Goal: Transaction & Acquisition: Purchase product/service

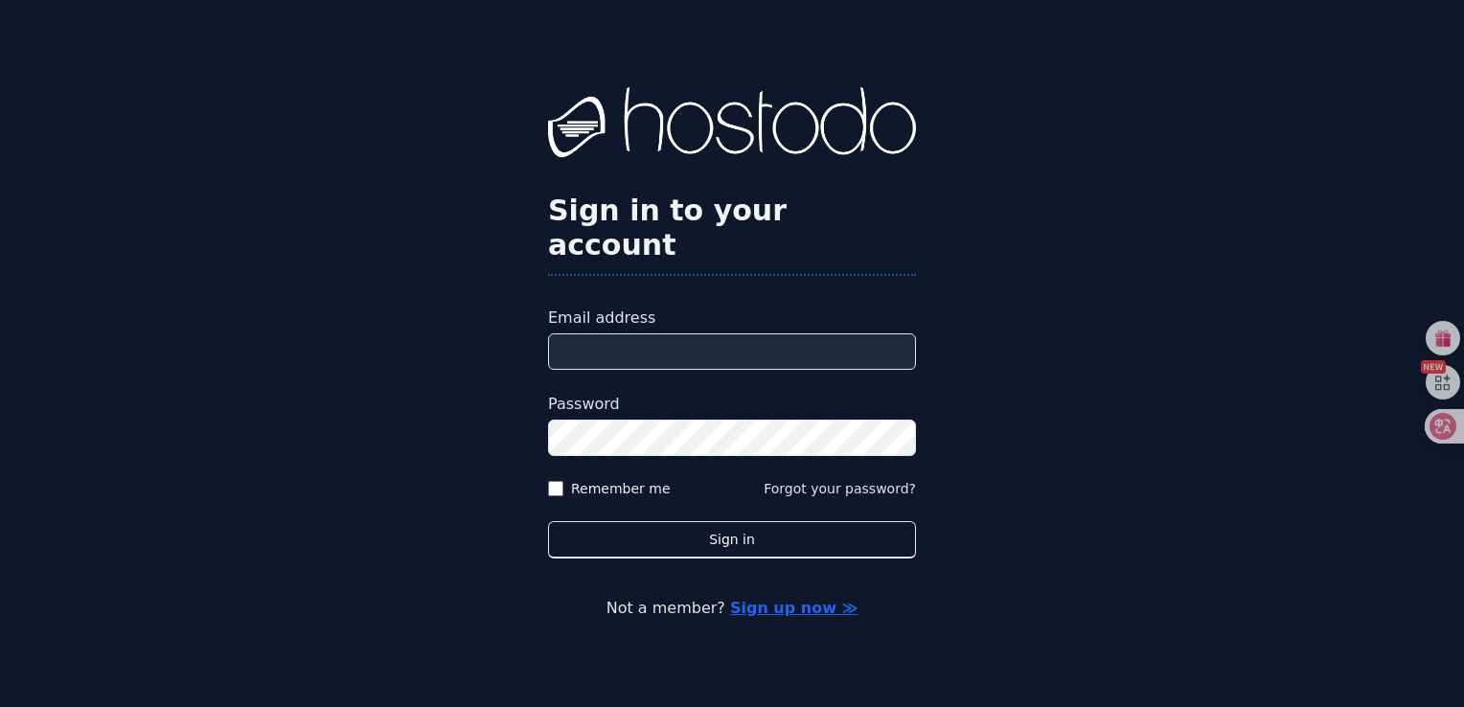
type input "**********"
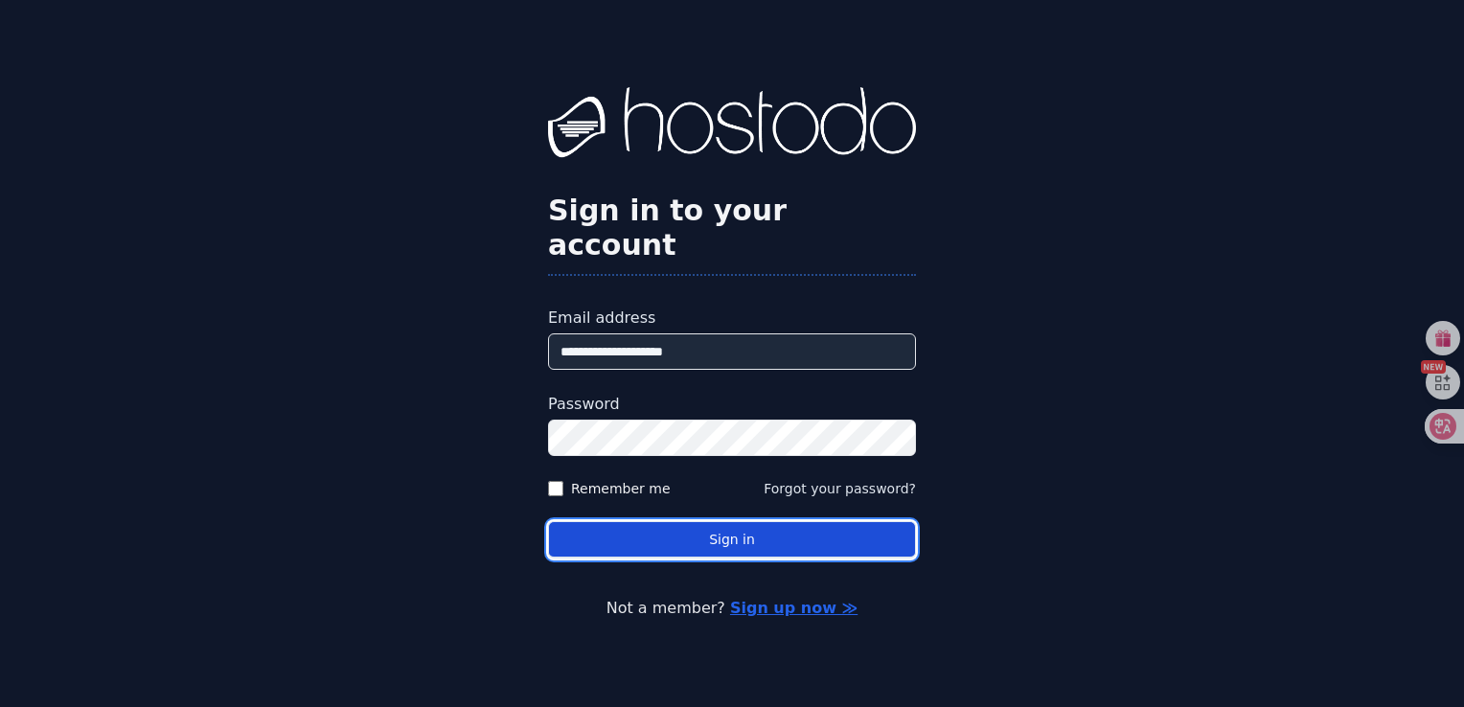
click at [702, 521] on button "Sign in" at bounding box center [732, 539] width 368 height 37
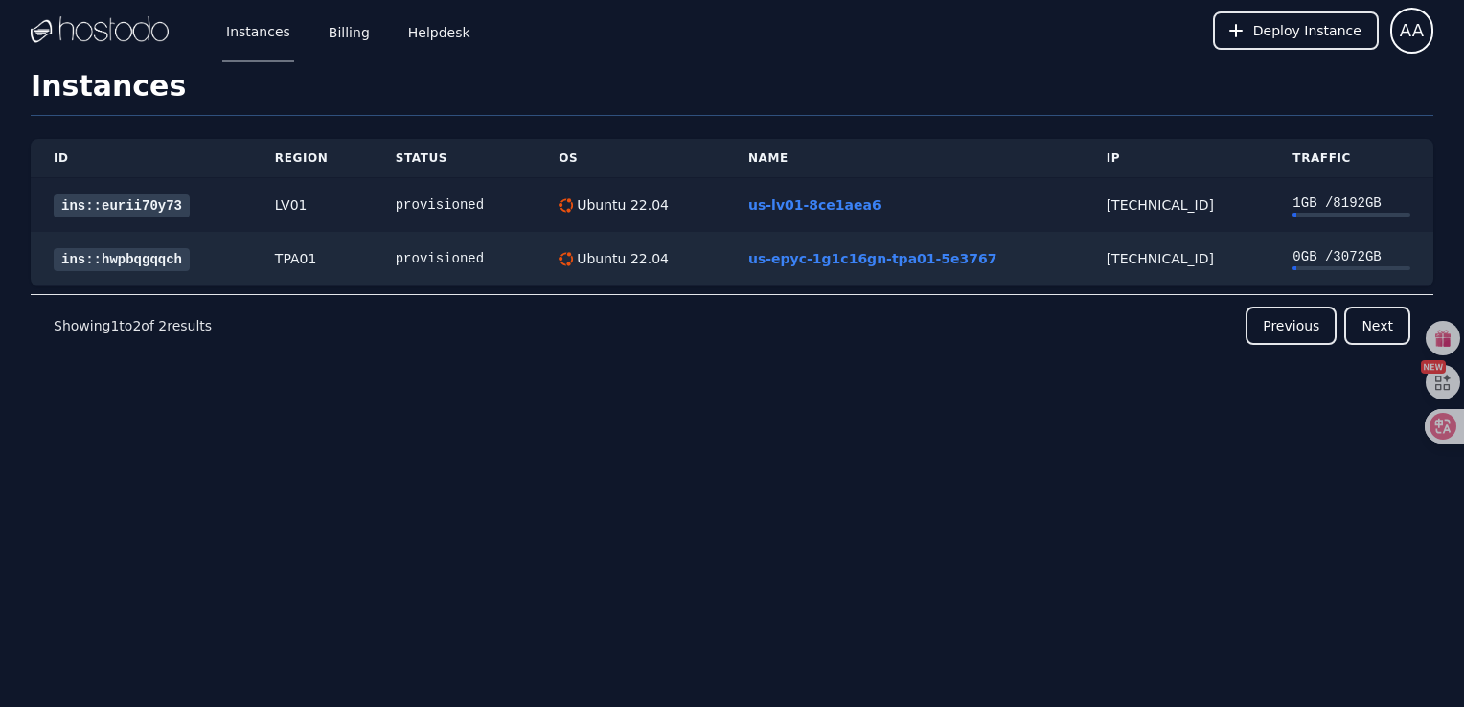
click at [143, 208] on link "ins::eurii70y73" at bounding box center [122, 205] width 136 height 23
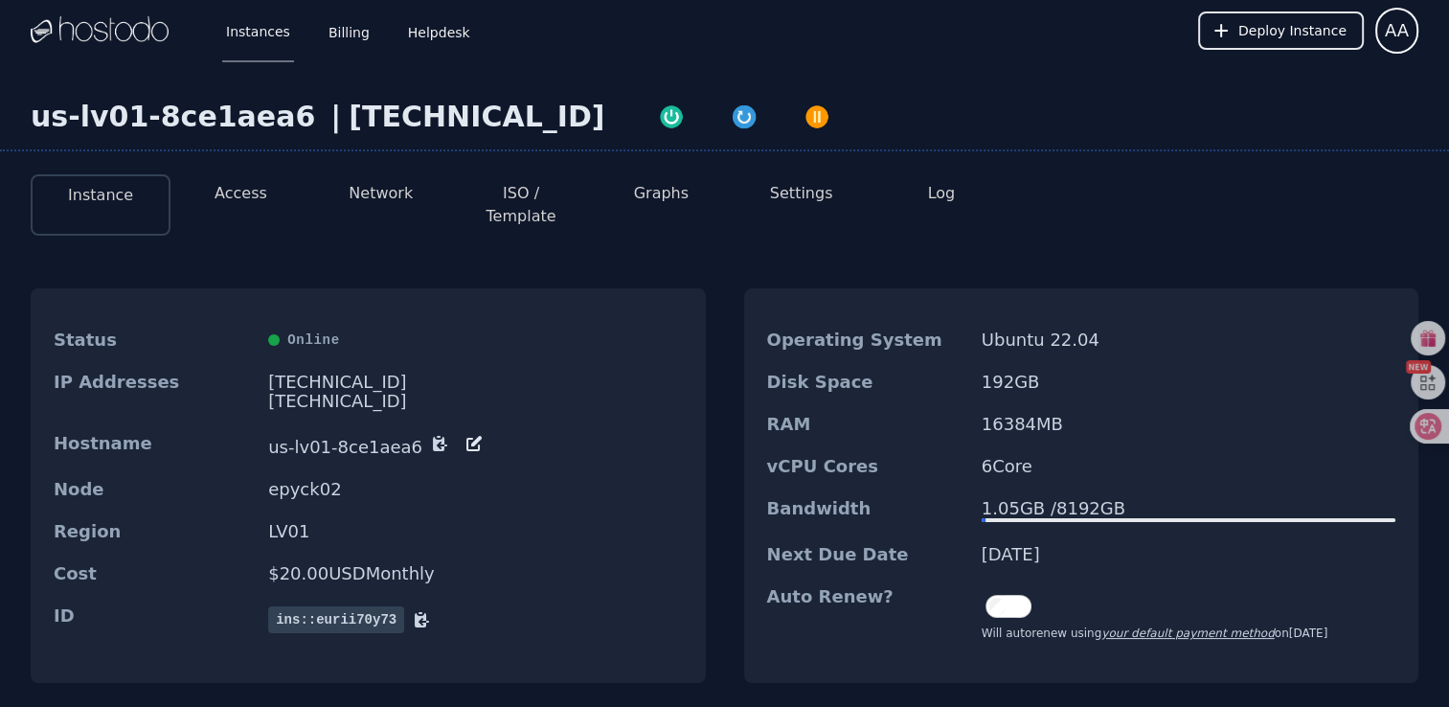
click at [254, 196] on button "Access" at bounding box center [241, 193] width 53 height 23
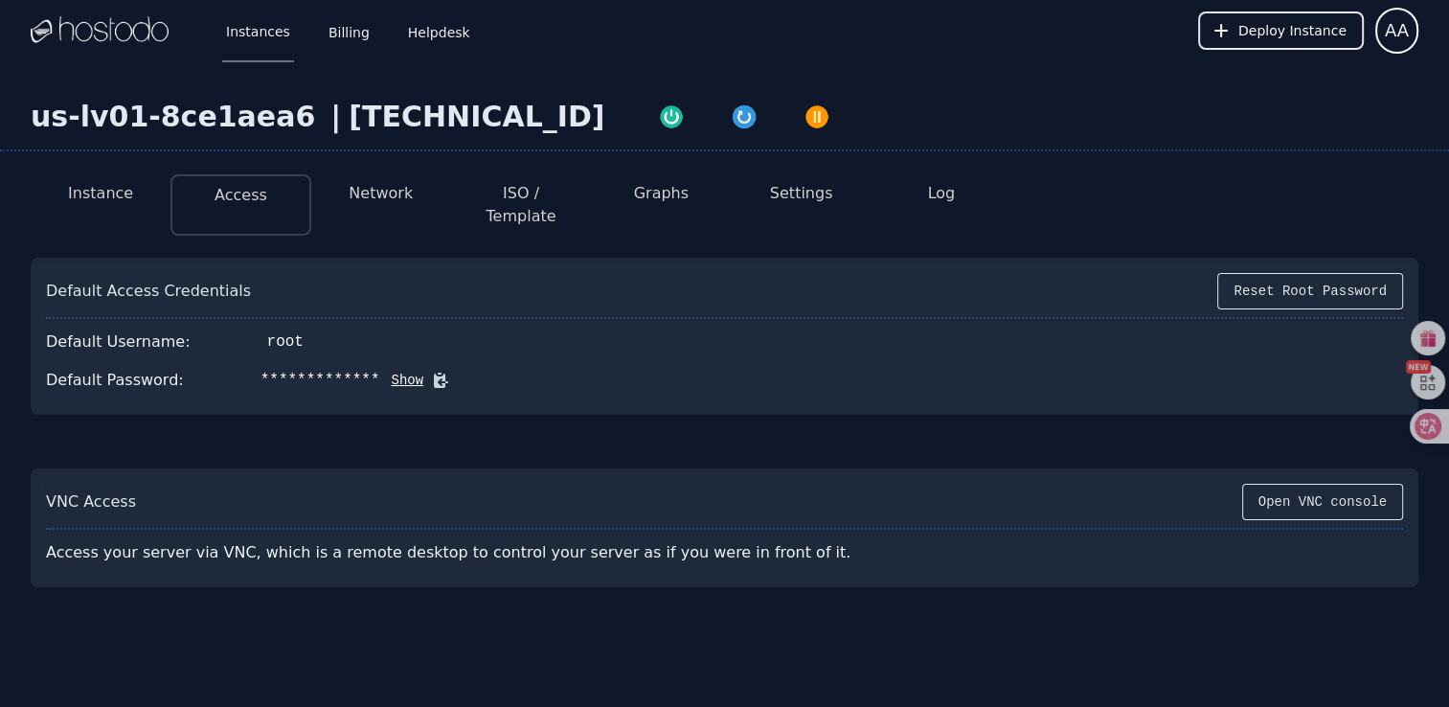
click at [121, 187] on button "Instance" at bounding box center [100, 193] width 65 height 23
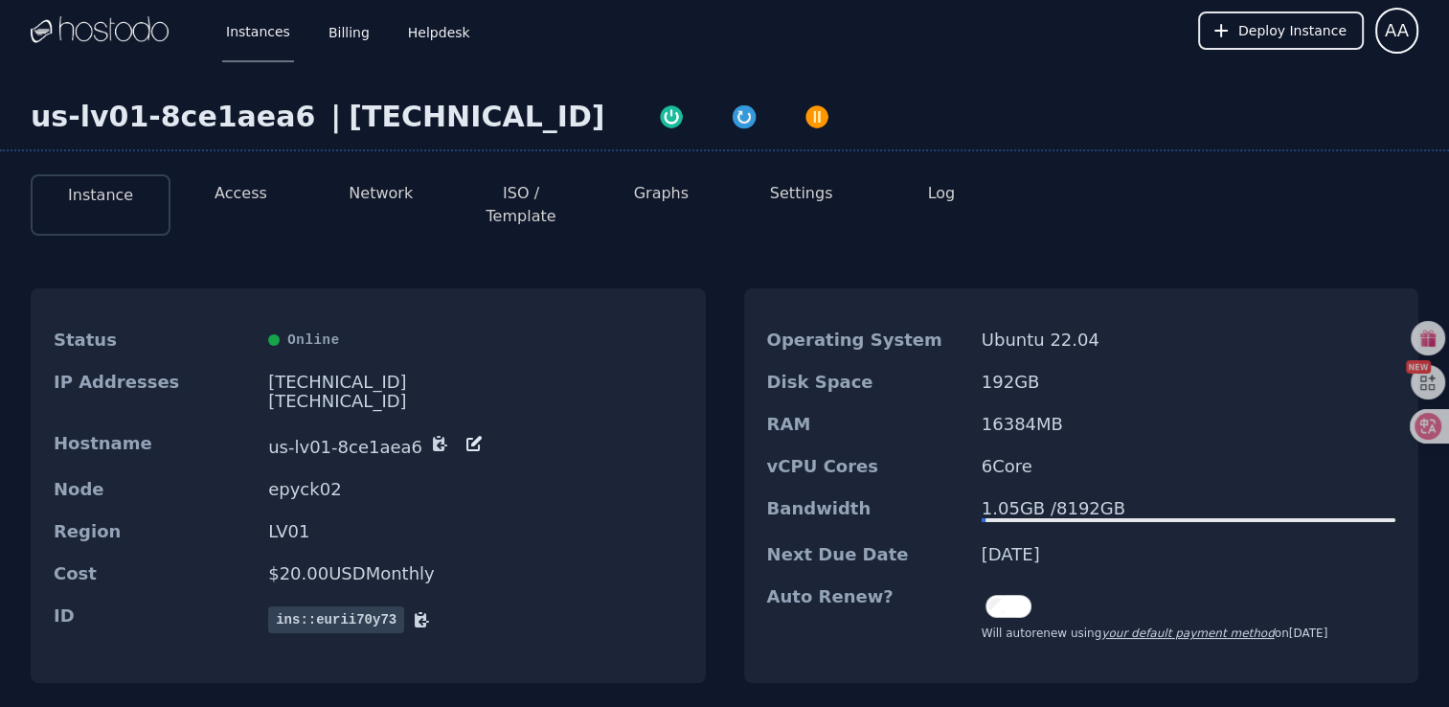
click at [1202, 333] on div "Operating System Ubuntu 22.04" at bounding box center [1081, 340] width 675 height 42
drag, startPoint x: 1089, startPoint y: 528, endPoint x: 980, endPoint y: 541, distance: 110.0
click at [980, 541] on div "Next Due Date 08/21/2025" at bounding box center [1081, 554] width 675 height 42
copy dd "08/21/2025"
click at [910, 553] on div "Next Due Date 08/21/2025" at bounding box center [1081, 554] width 675 height 42
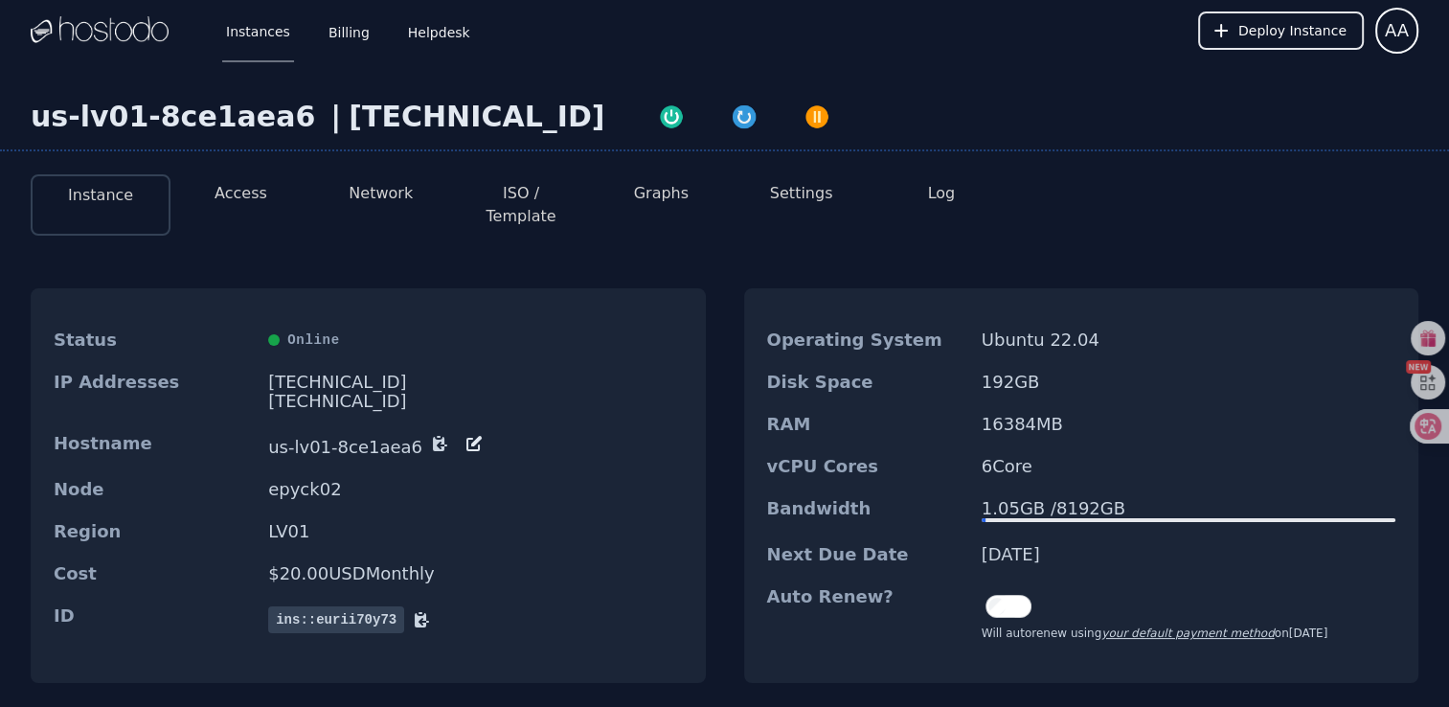
click at [1149, 331] on div "Operating System Ubuntu 22.04" at bounding box center [1081, 340] width 675 height 42
click at [1390, 53] on div "Deploy Instance AA" at bounding box center [1308, 30] width 220 height 61
click at [1398, 40] on span "AA" at bounding box center [1397, 30] width 24 height 27
click at [1395, 44] on button "AA" at bounding box center [1396, 31] width 43 height 46
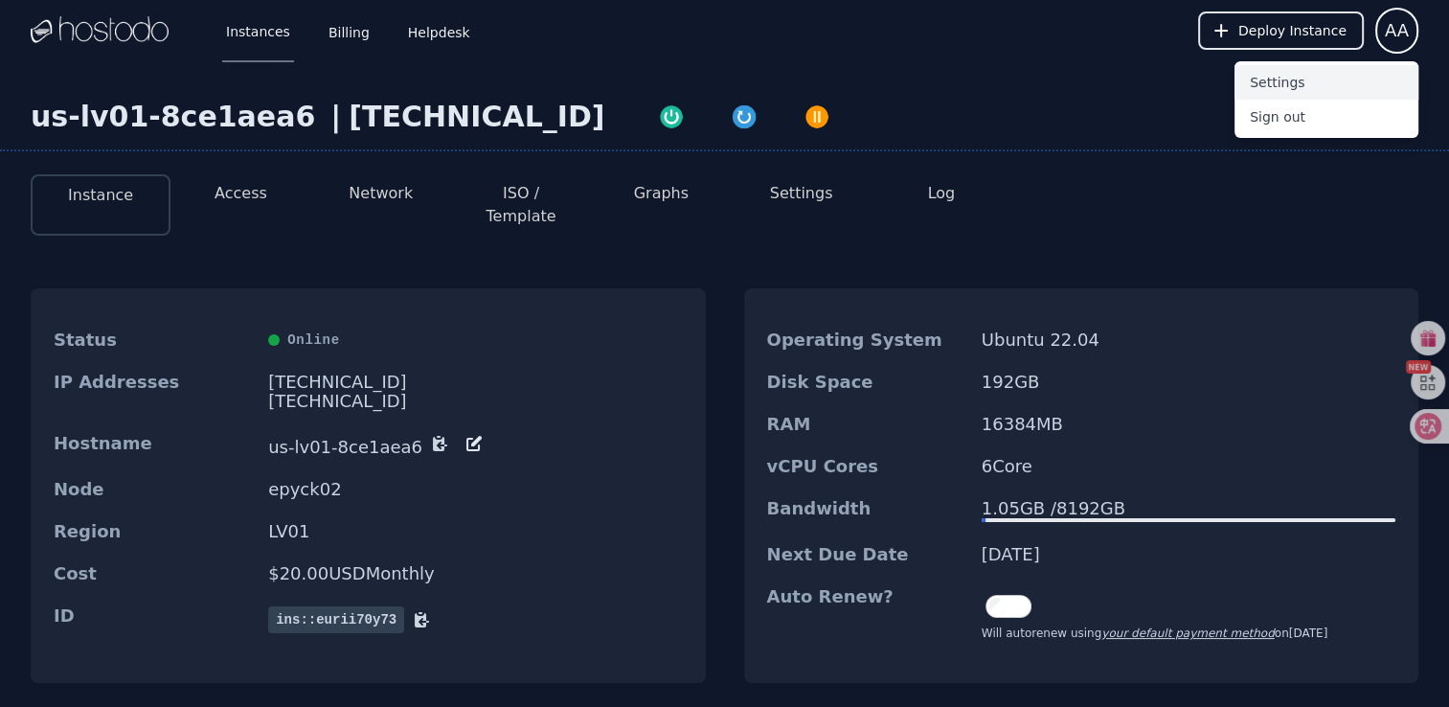
click at [1288, 85] on button "Settings" at bounding box center [1327, 82] width 184 height 34
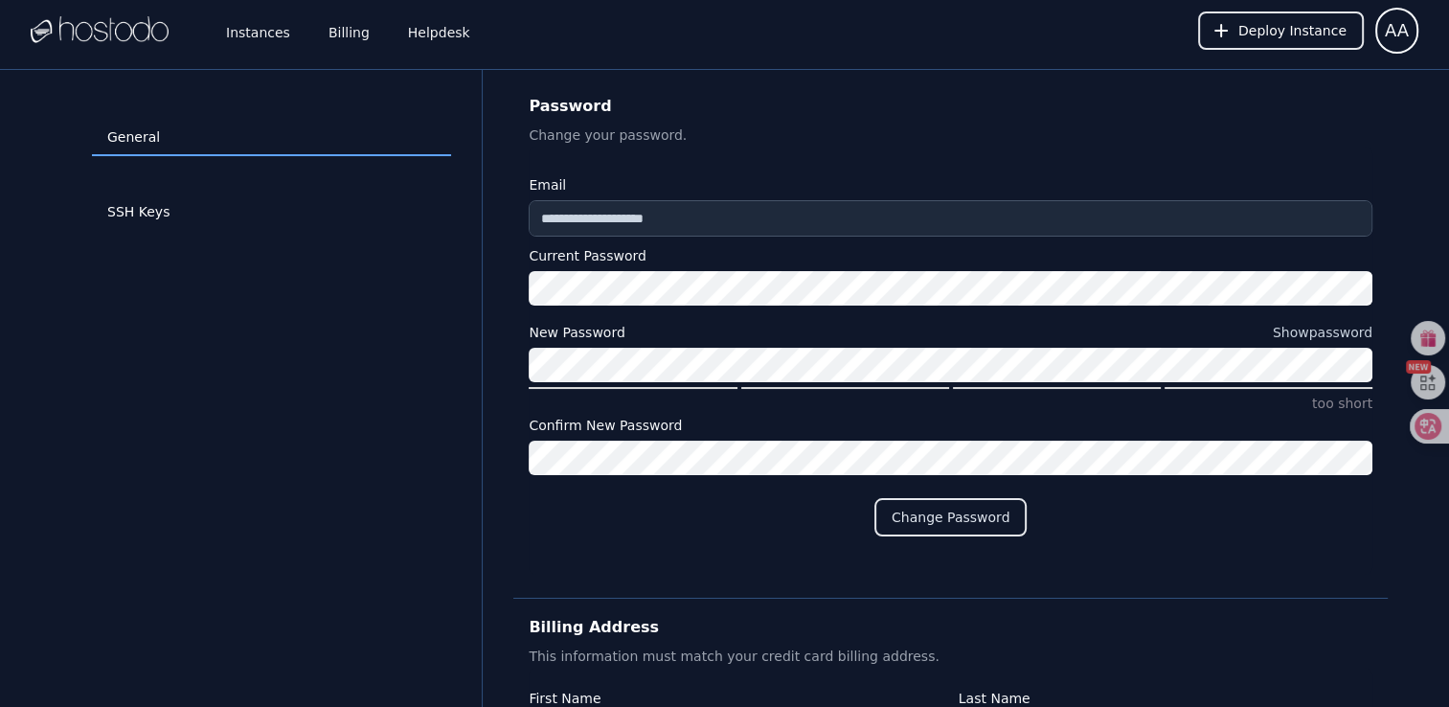
click at [140, 191] on div "SSH Keys" at bounding box center [271, 212] width 359 height 75
drag, startPoint x: 140, startPoint y: 191, endPoint x: 417, endPoint y: 35, distance: 317.3
click at [417, 35] on link "Helpdesk" at bounding box center [439, 30] width 70 height 63
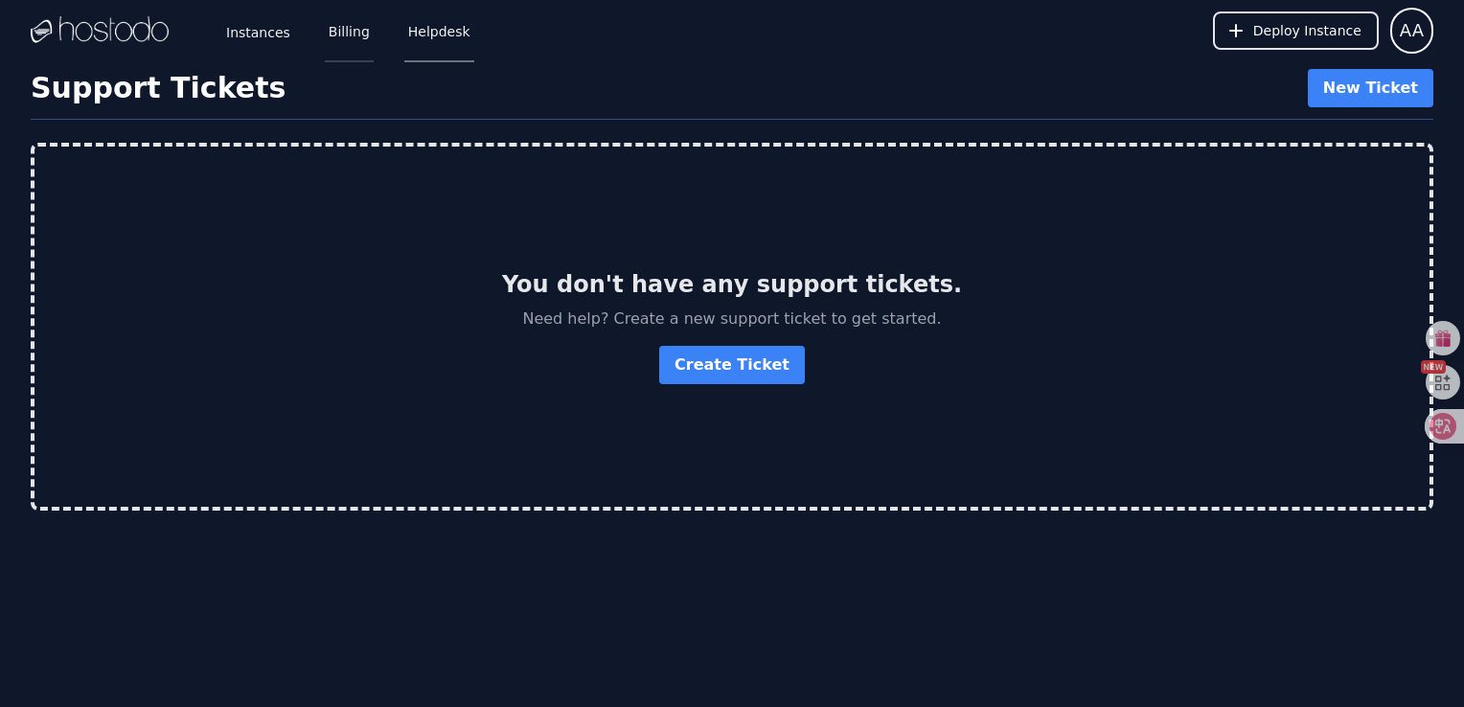
click at [330, 32] on link "Billing" at bounding box center [349, 30] width 49 height 63
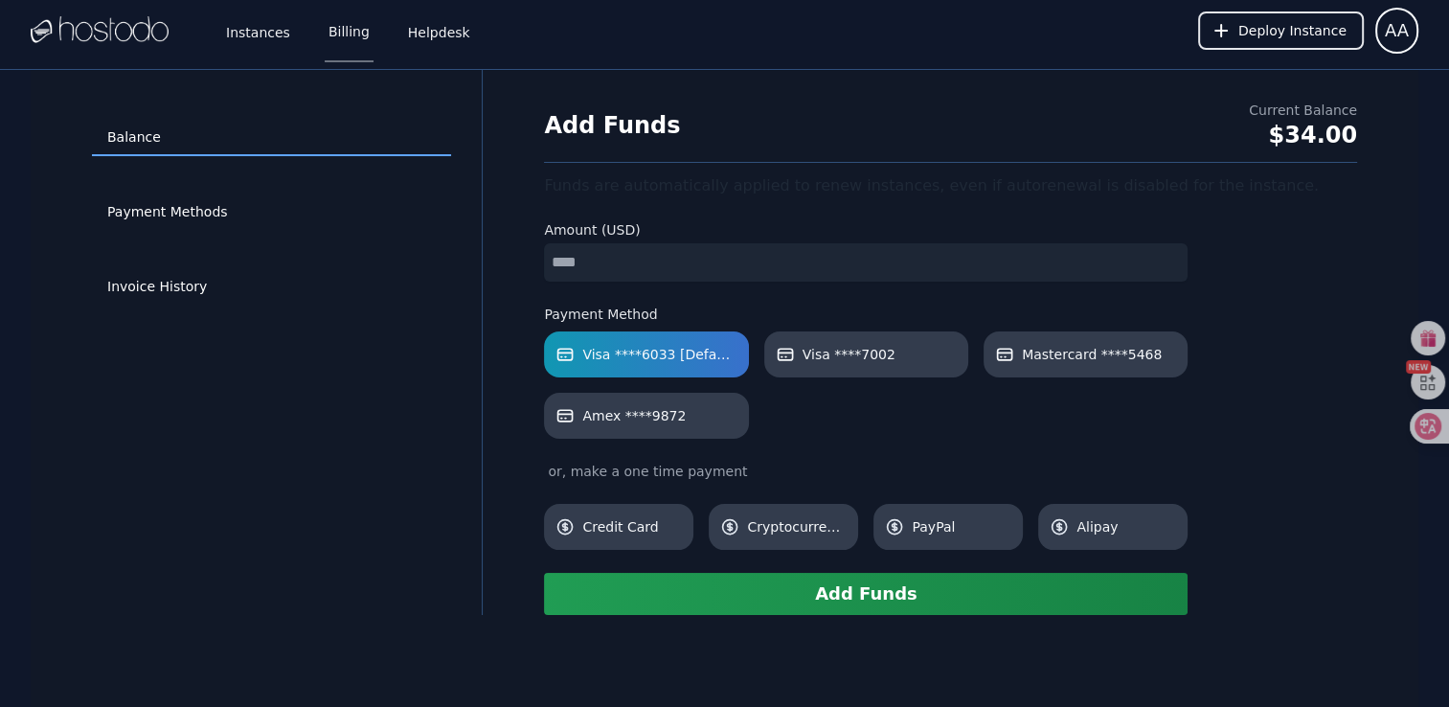
drag, startPoint x: 597, startPoint y: 264, endPoint x: 460, endPoint y: 262, distance: 137.0
click at [460, 262] on div "Balance Payment Methods Invoice History Add Funds Current Balance $34.00 Funds …" at bounding box center [725, 342] width 1388 height 545
click at [775, 599] on button "Add Funds" at bounding box center [866, 594] width 644 height 42
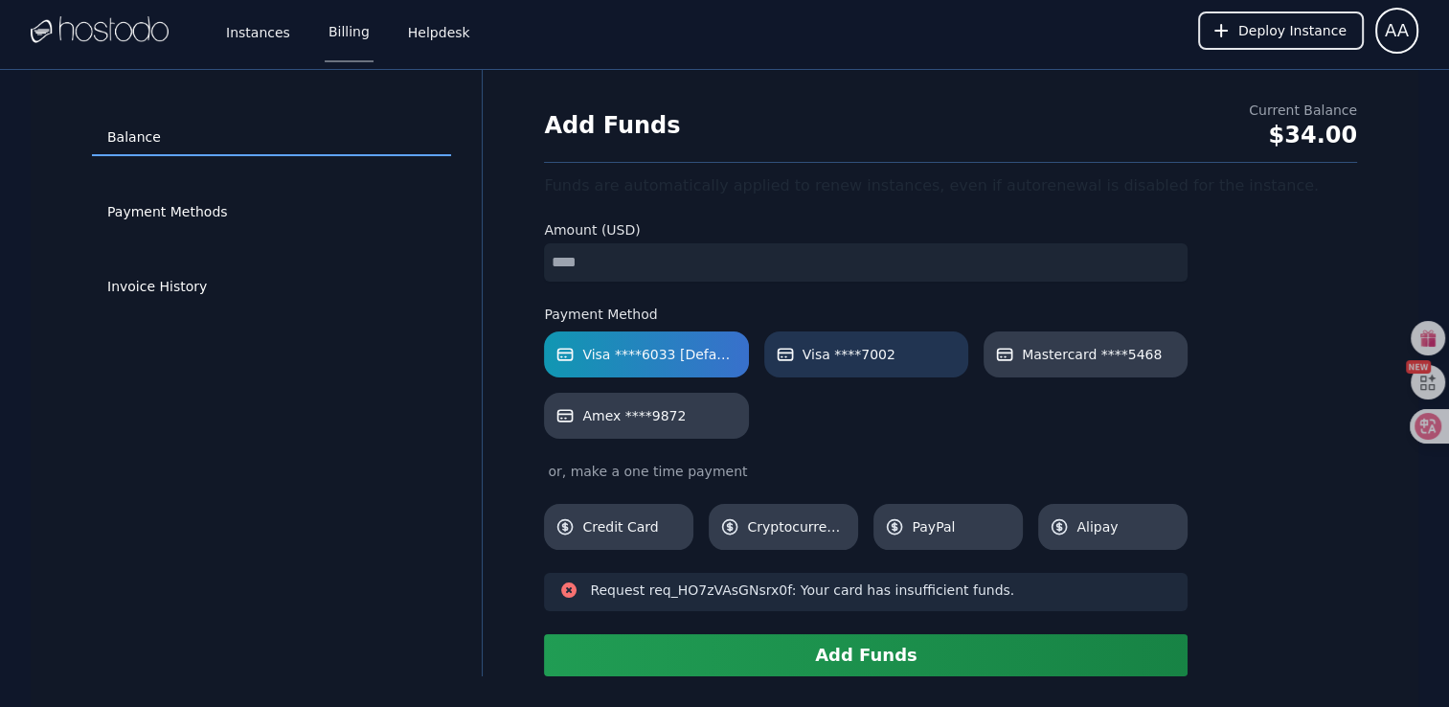
click at [874, 352] on span "Visa ****7002" at bounding box center [849, 354] width 93 height 19
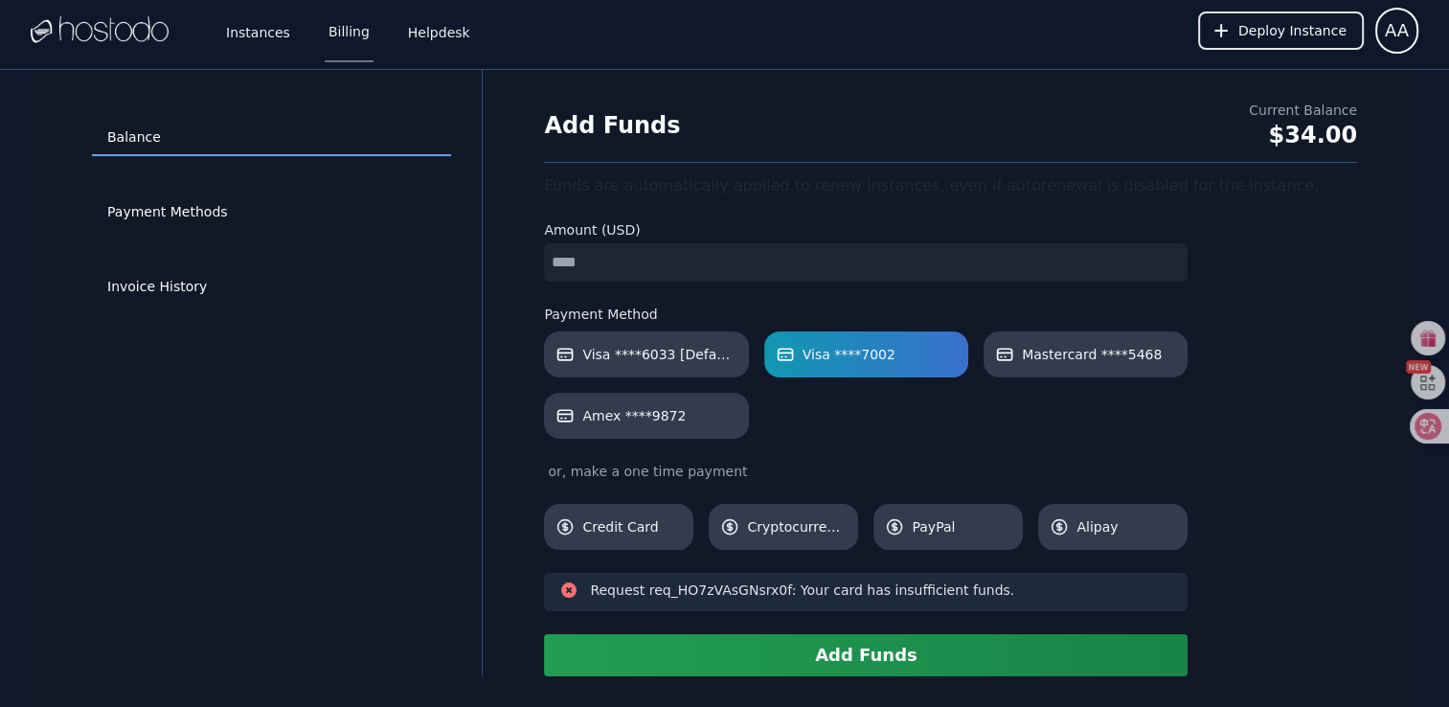
click at [895, 644] on button "Add Funds" at bounding box center [866, 655] width 644 height 42
click at [1117, 352] on span "Mastercard ****5468" at bounding box center [1092, 354] width 140 height 19
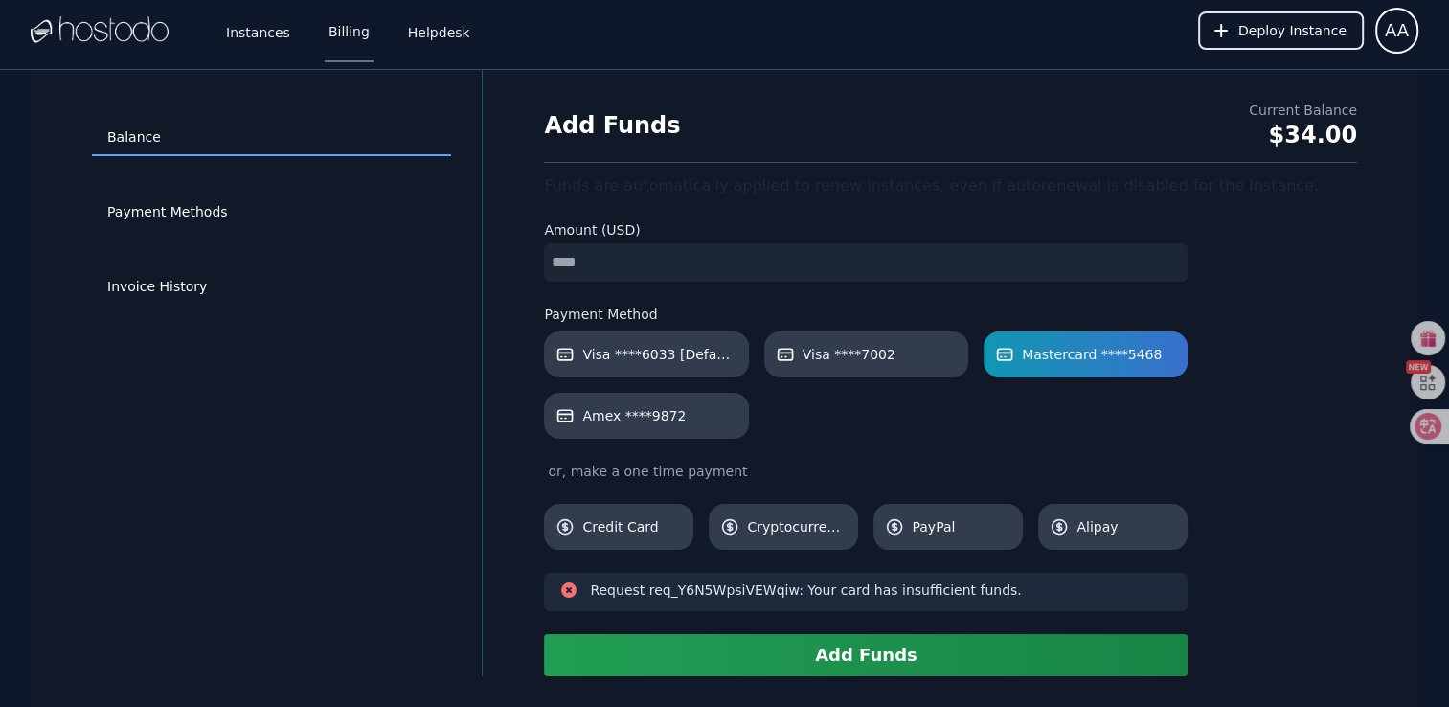
click at [846, 649] on button "Add Funds" at bounding box center [866, 655] width 644 height 42
click at [654, 432] on link "Amex ****9872" at bounding box center [646, 416] width 204 height 46
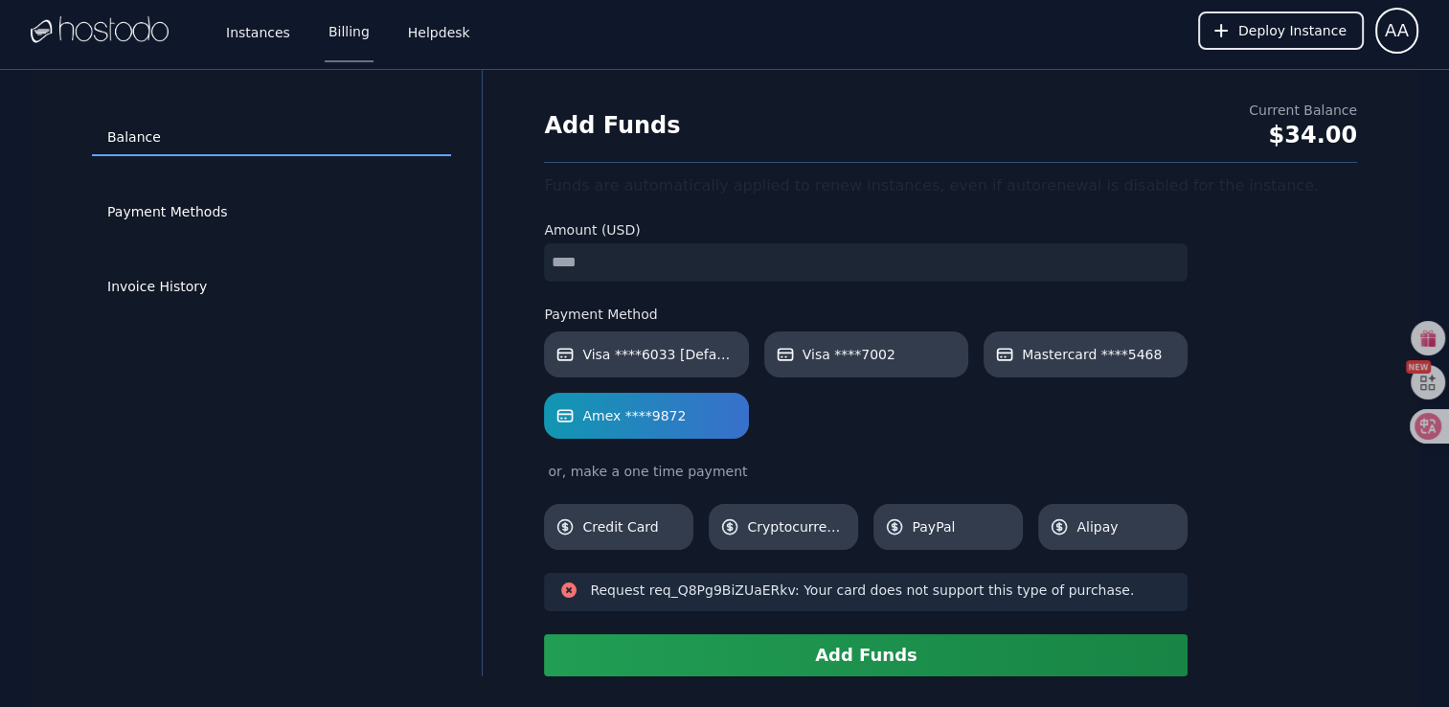
click at [872, 650] on button "Add Funds" at bounding box center [866, 655] width 644 height 42
drag, startPoint x: 589, startPoint y: 251, endPoint x: 351, endPoint y: 248, distance: 238.5
click at [389, 251] on div "Balance Payment Methods Invoice History Add Funds Current Balance $34.00 Funds …" at bounding box center [725, 373] width 1388 height 606
type input "*"
click at [910, 642] on button "Add Funds" at bounding box center [866, 655] width 644 height 42
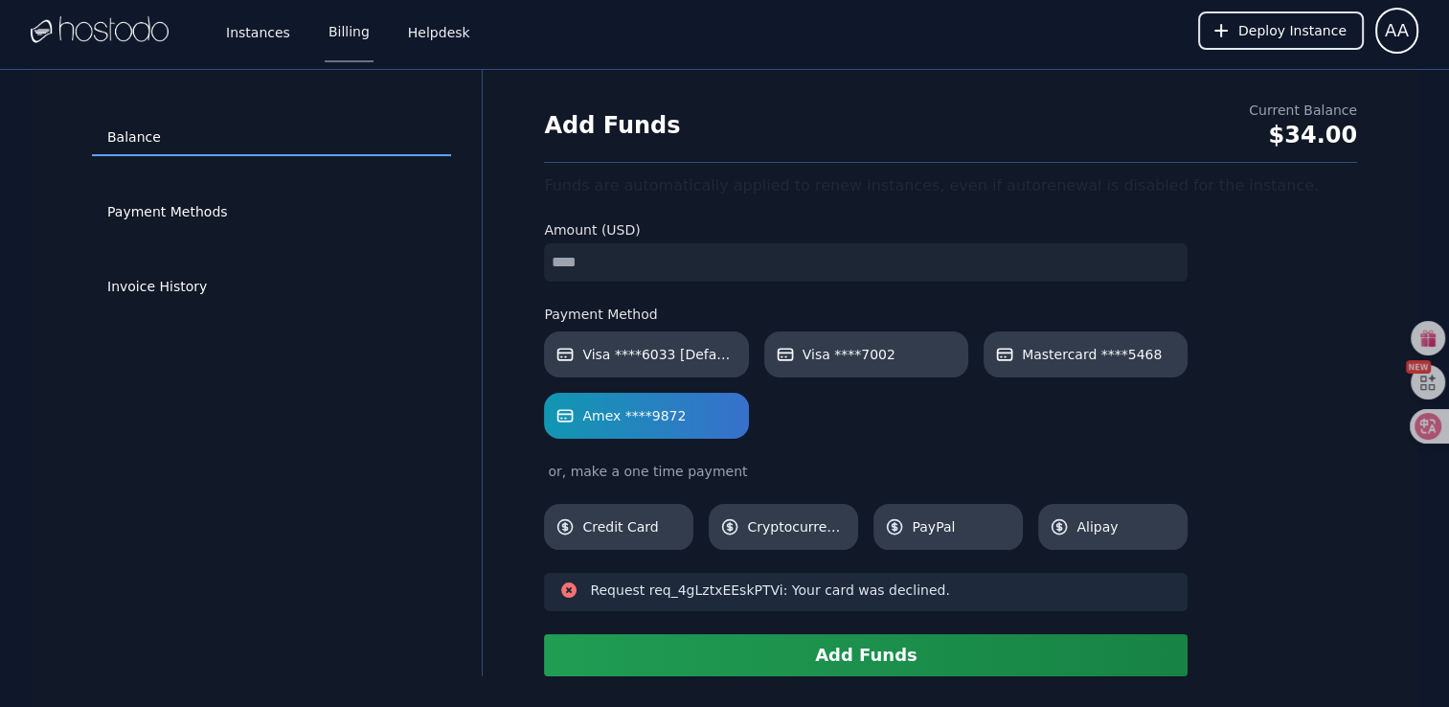
click at [1112, 431] on div "Visa ****6033 [Default] Visa ****7002 Mastercard ****5468 Amex ****9872" at bounding box center [866, 384] width 644 height 107
